Goal: Find specific page/section: Find specific page/section

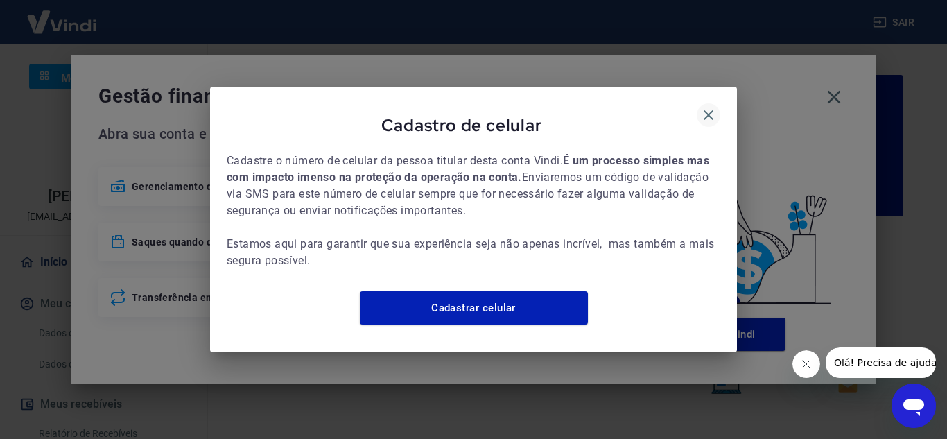
click at [703, 107] on icon "button" at bounding box center [708, 115] width 17 height 17
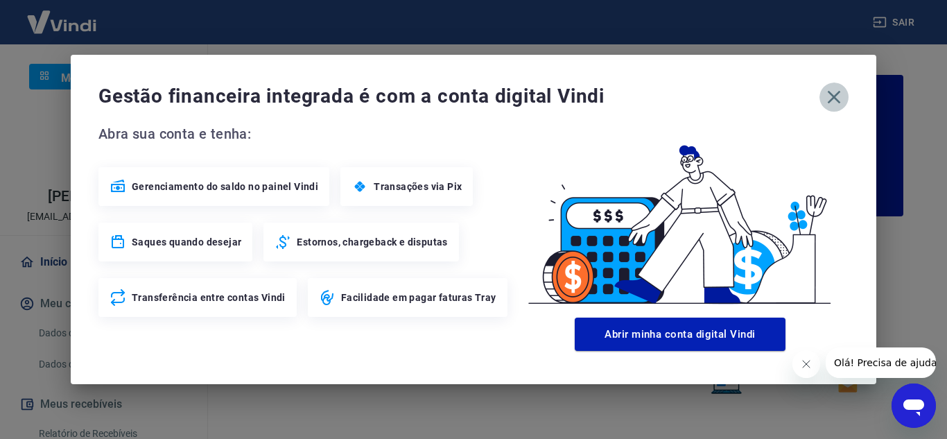
click at [840, 98] on icon "button" at bounding box center [834, 97] width 22 height 22
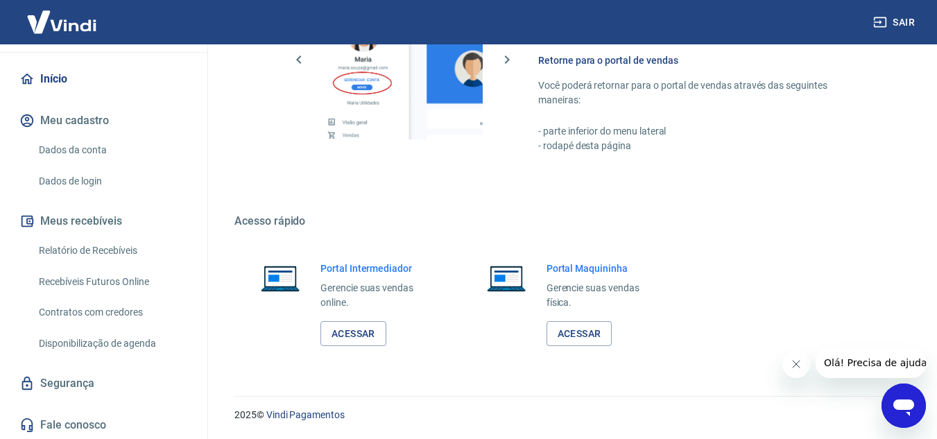
scroll to position [184, 0]
click at [119, 248] on link "Relatório de Recebíveis" at bounding box center [111, 249] width 157 height 28
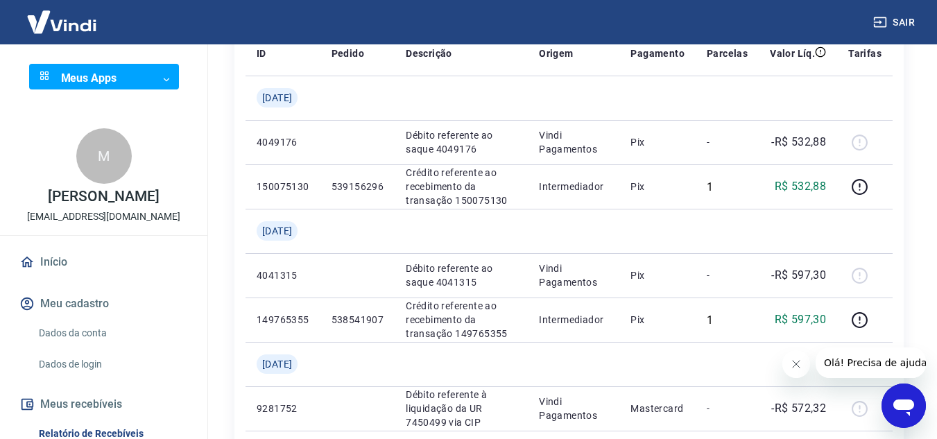
click at [48, 266] on link "Início" at bounding box center [104, 262] width 174 height 31
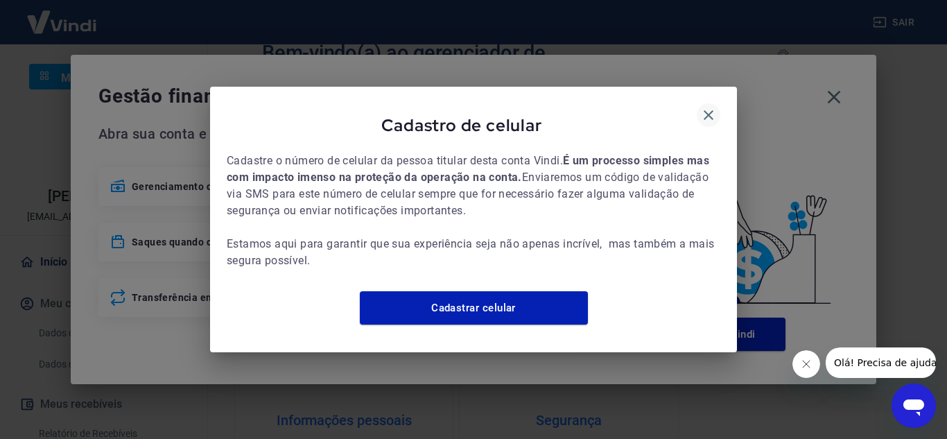
click at [708, 107] on icon "button" at bounding box center [708, 115] width 17 height 17
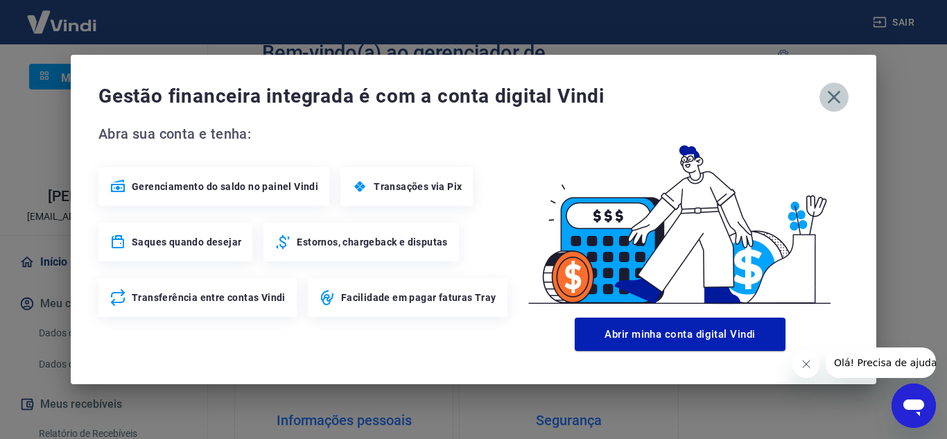
click at [836, 95] on icon "button" at bounding box center [834, 97] width 13 height 13
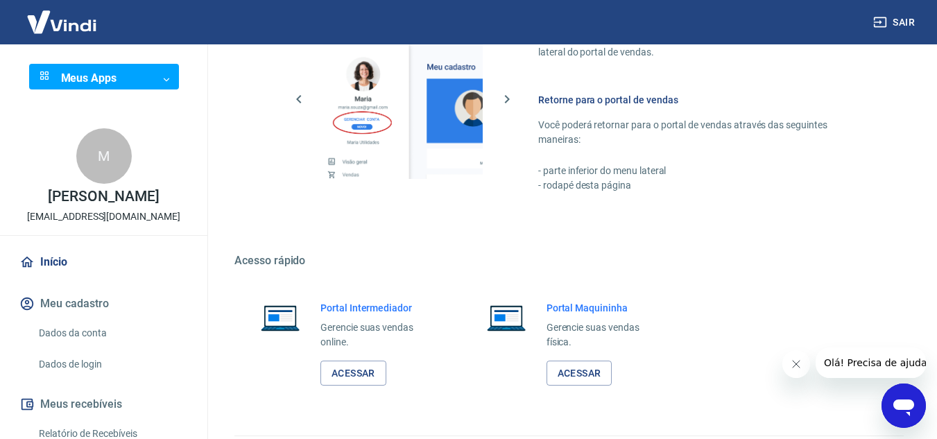
scroll to position [843, 0]
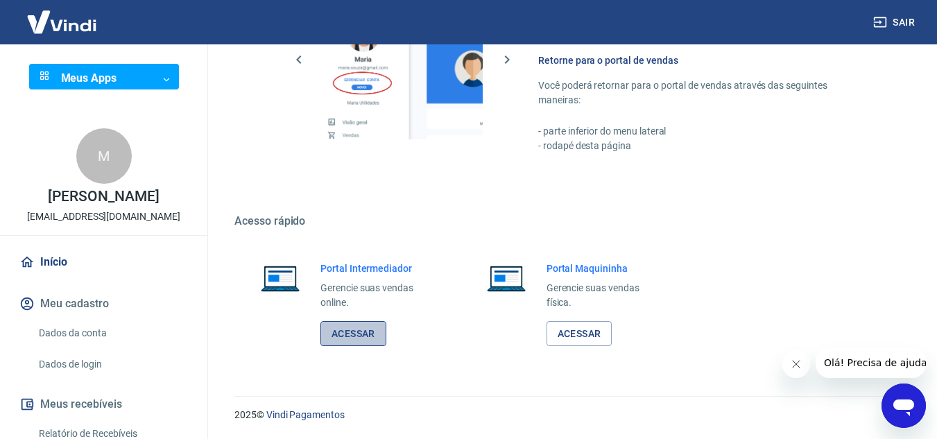
click at [363, 336] on link "Acessar" at bounding box center [353, 334] width 66 height 26
